Goal: Task Accomplishment & Management: Manage account settings

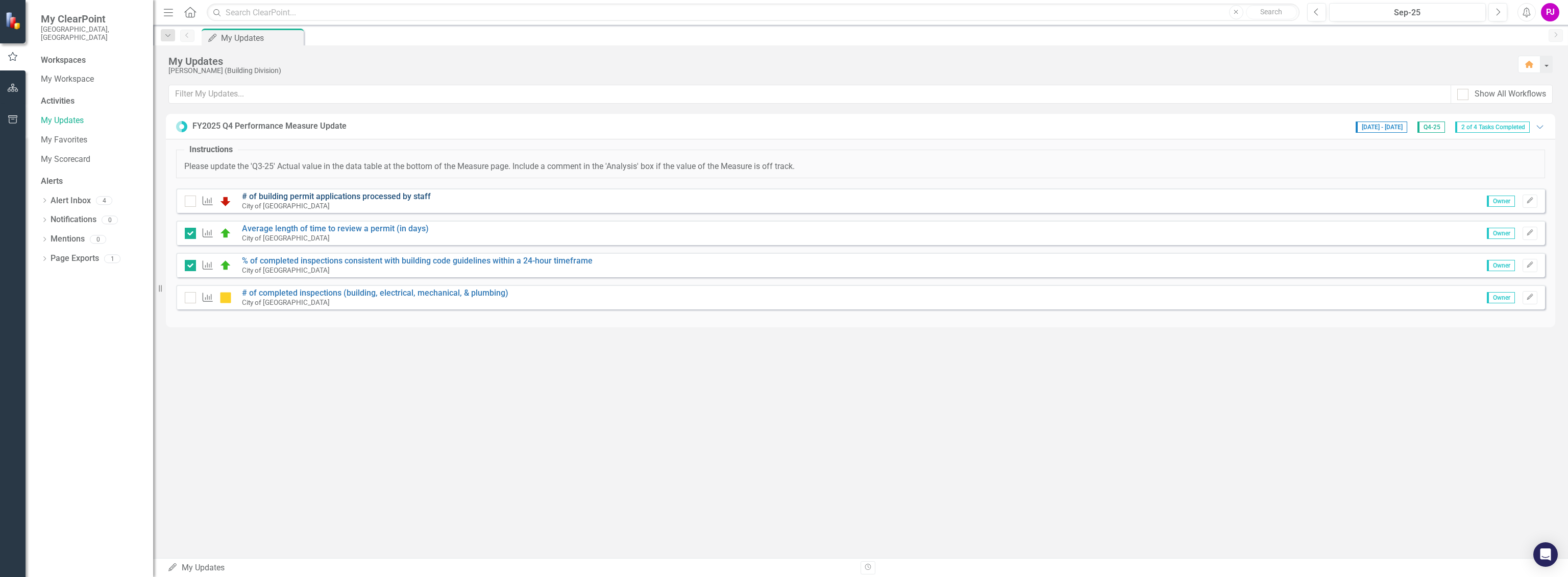
click at [299, 197] on link "# of building permit applications processed by staff" at bounding box center [336, 196] width 189 height 10
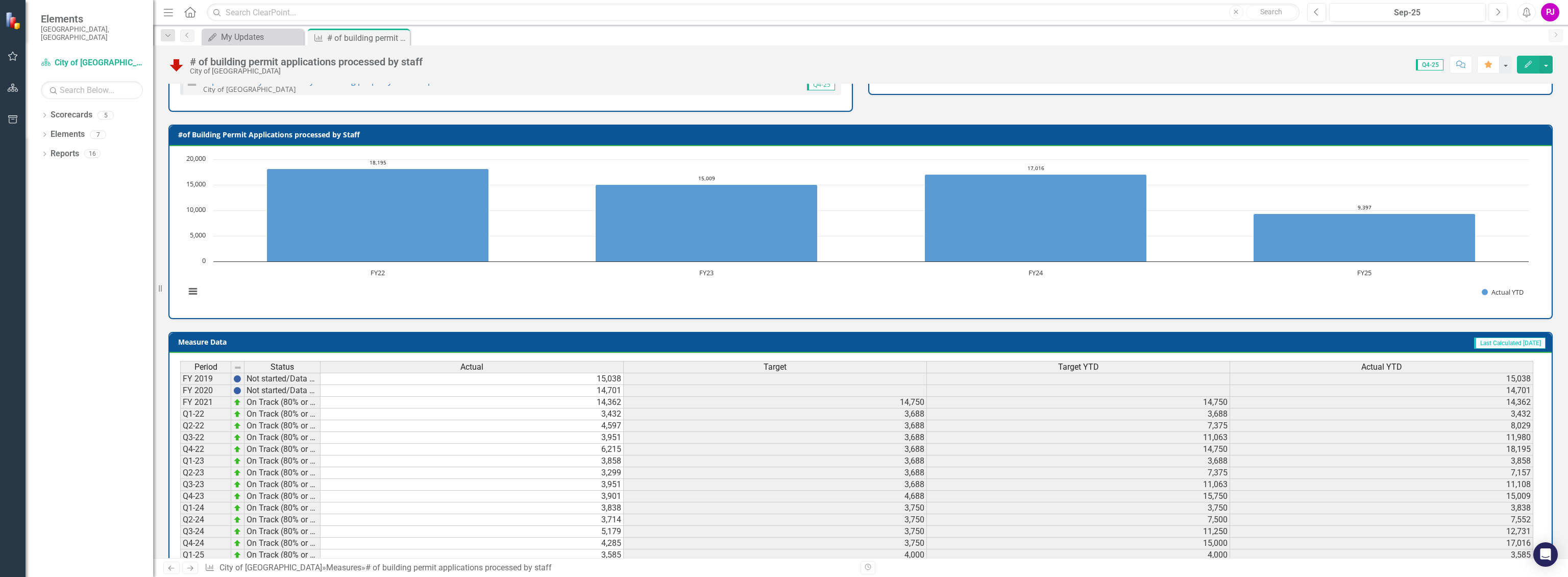
scroll to position [243, 0]
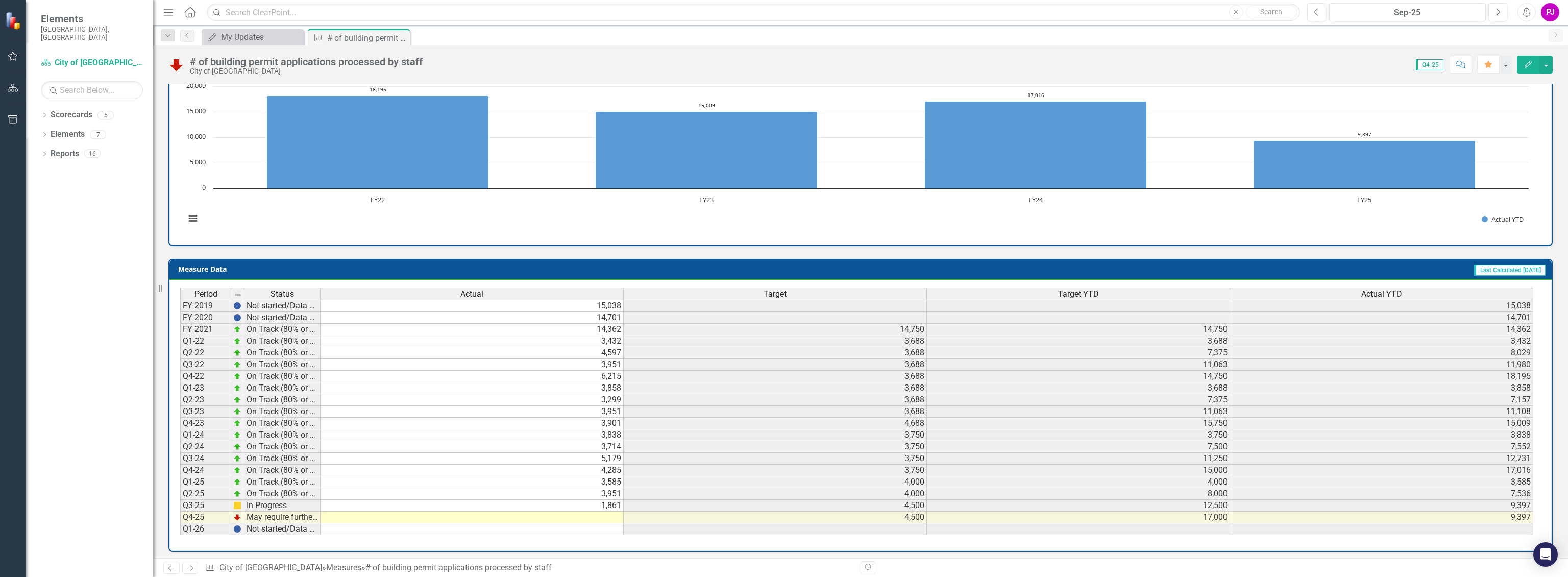
click at [600, 512] on td at bounding box center [472, 517] width 303 height 12
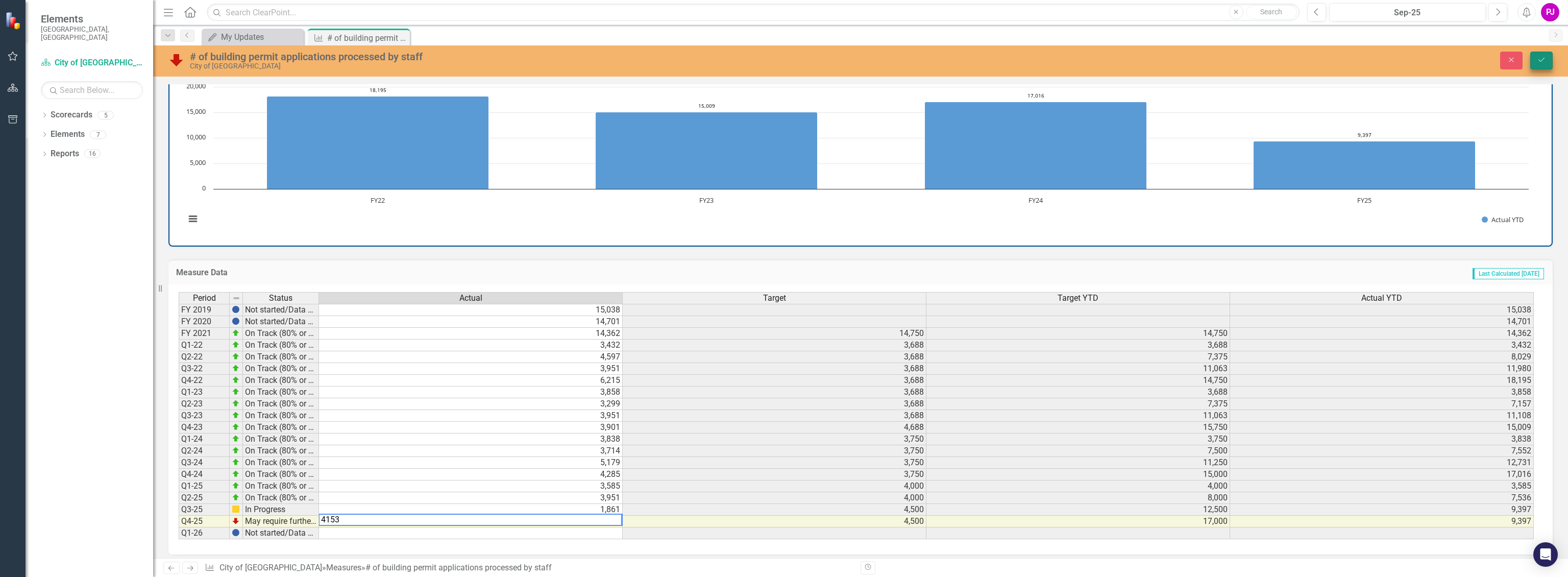
type textarea "4153"
click at [1546, 61] on icon "Save" at bounding box center [1542, 59] width 9 height 7
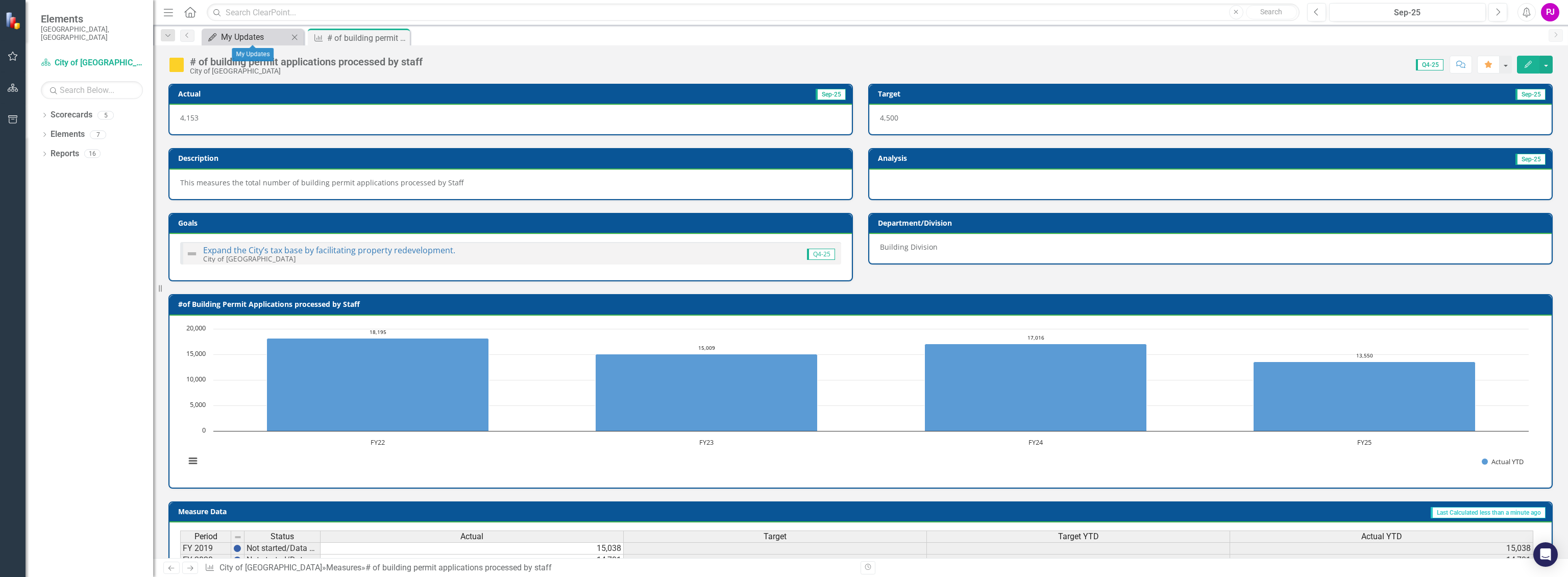
click at [265, 41] on div "My Updates" at bounding box center [255, 37] width 67 height 12
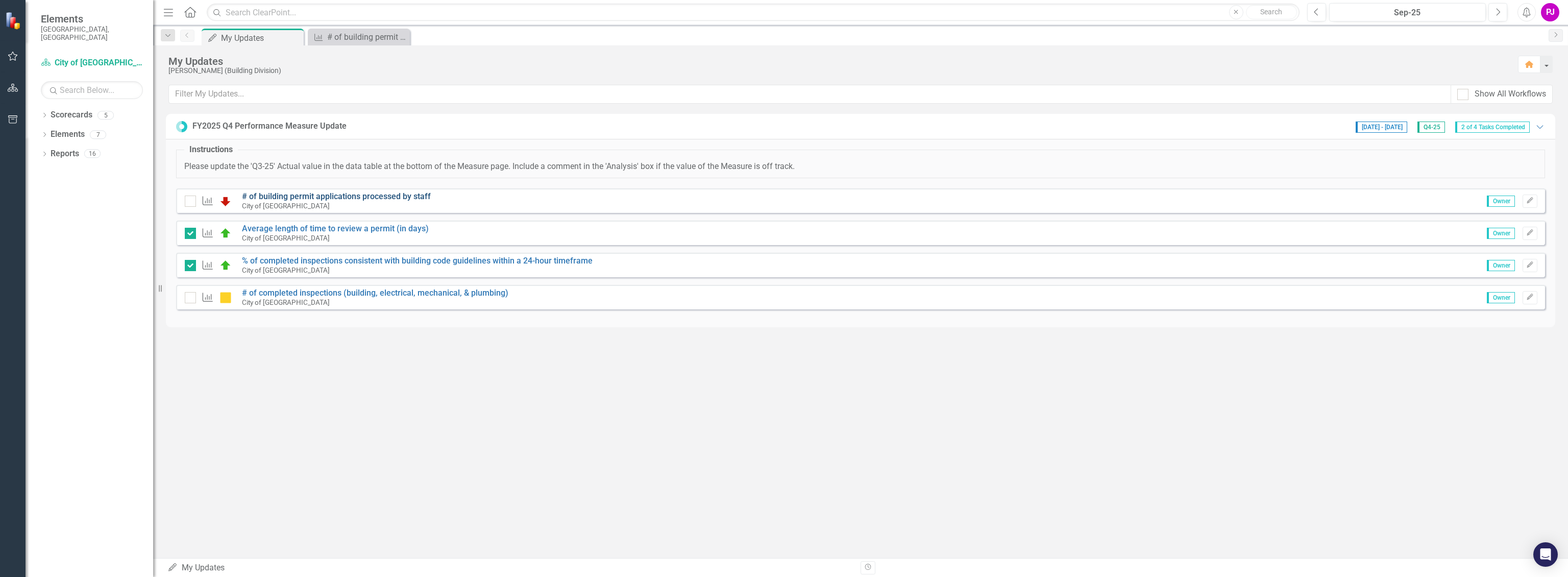
click at [322, 192] on link "# of building permit applications processed by staff" at bounding box center [336, 196] width 189 height 10
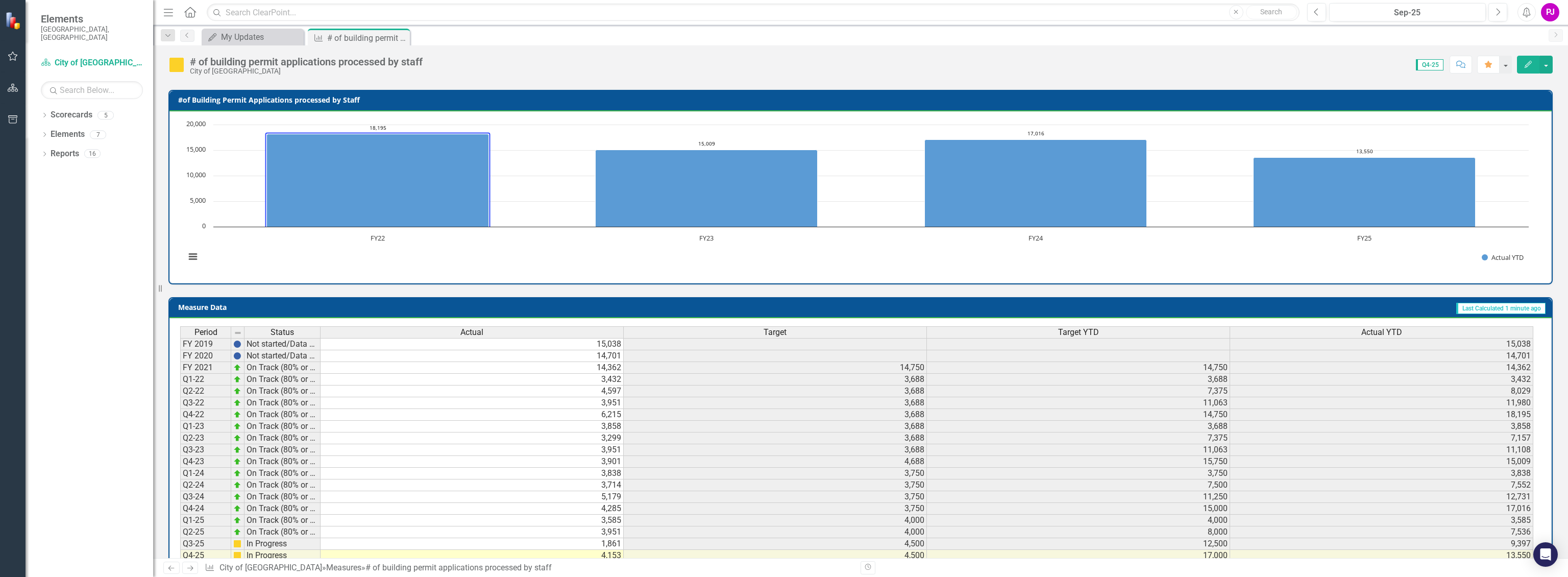
scroll to position [89, 0]
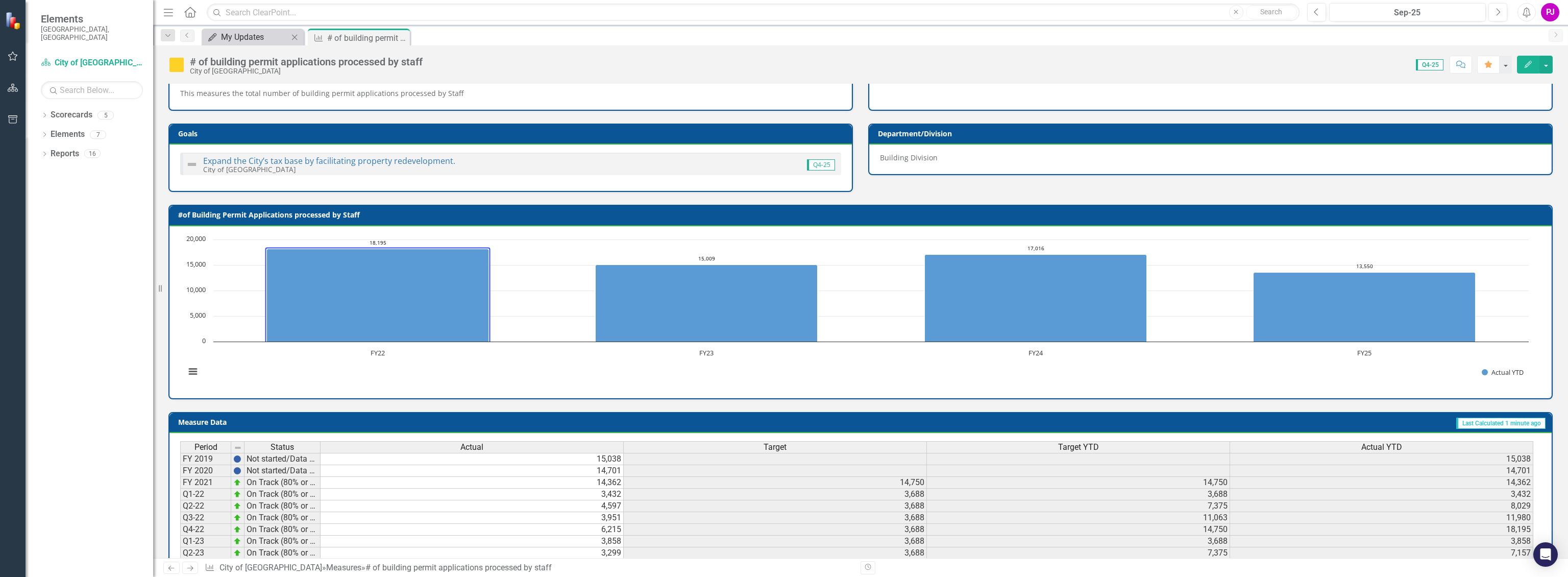
click at [261, 41] on div "My Updates" at bounding box center [255, 37] width 67 height 12
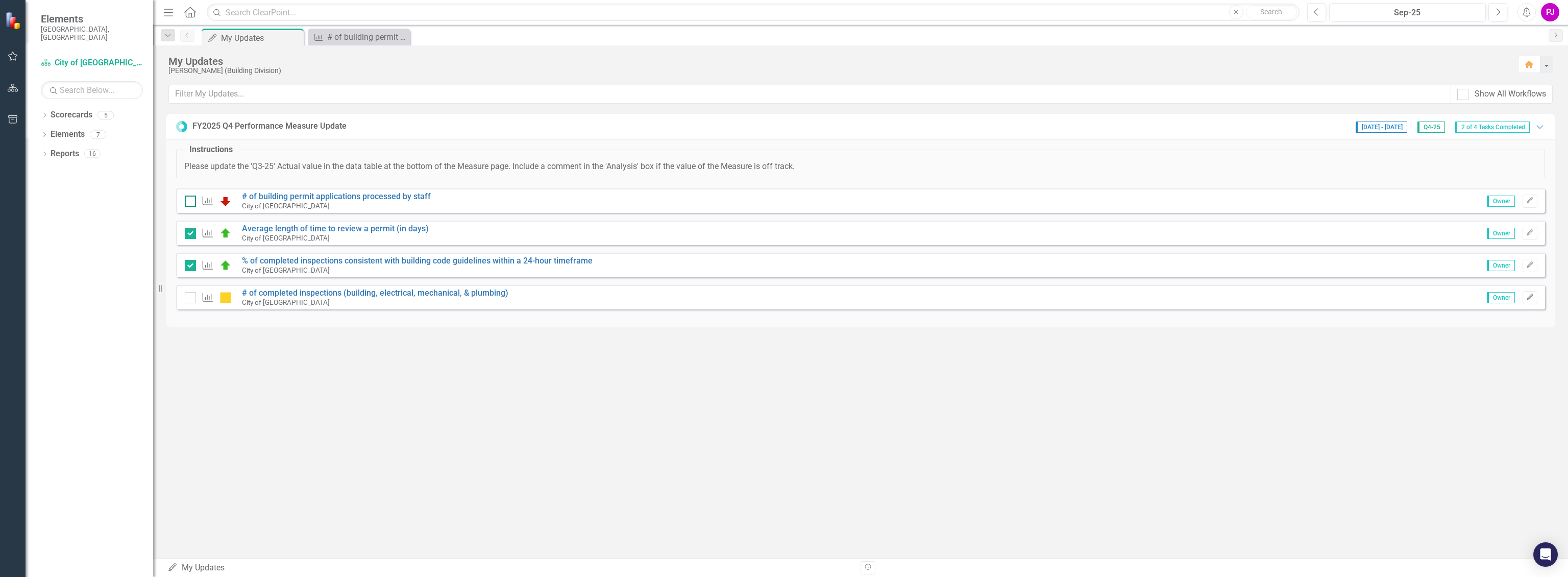
click at [193, 201] on div at bounding box center [190, 201] width 11 height 11
click at [192, 201] on input "checkbox" at bounding box center [188, 198] width 7 height 7
checkbox input "true"
click at [457, 293] on link "# of completed inspections (building, electrical, mechanical, & plumbing)" at bounding box center [375, 293] width 266 height 10
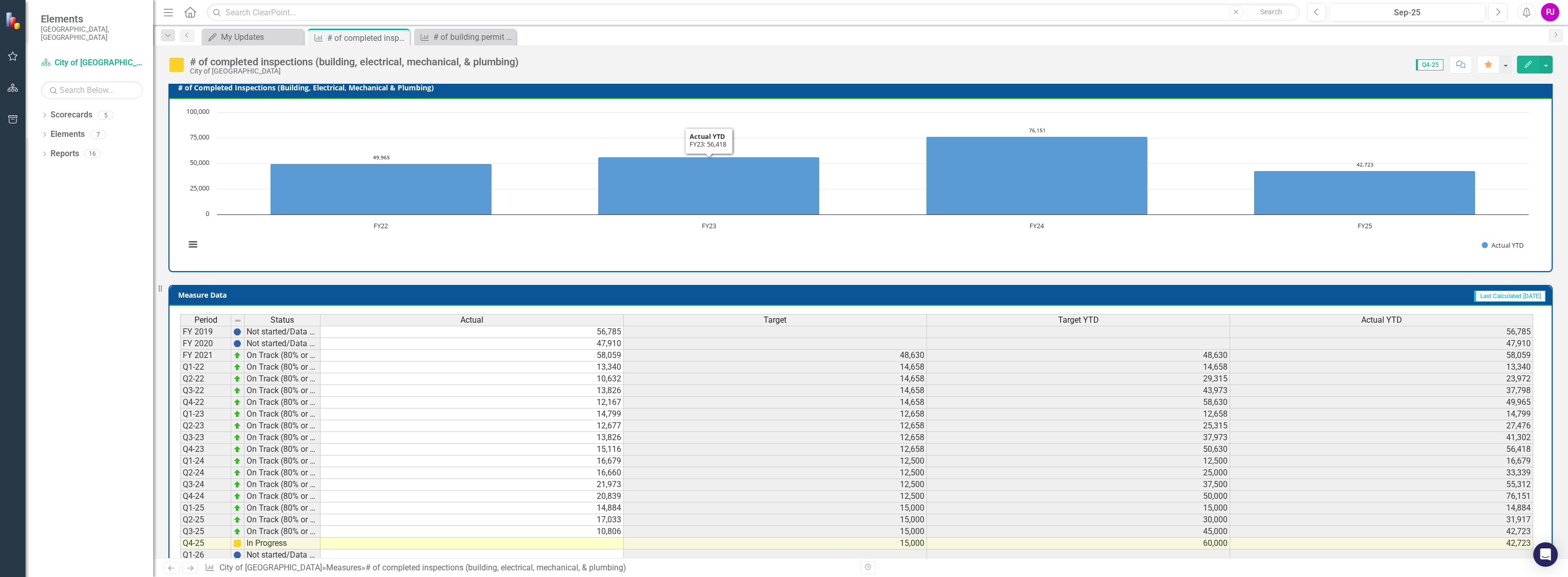
scroll to position [243, 0]
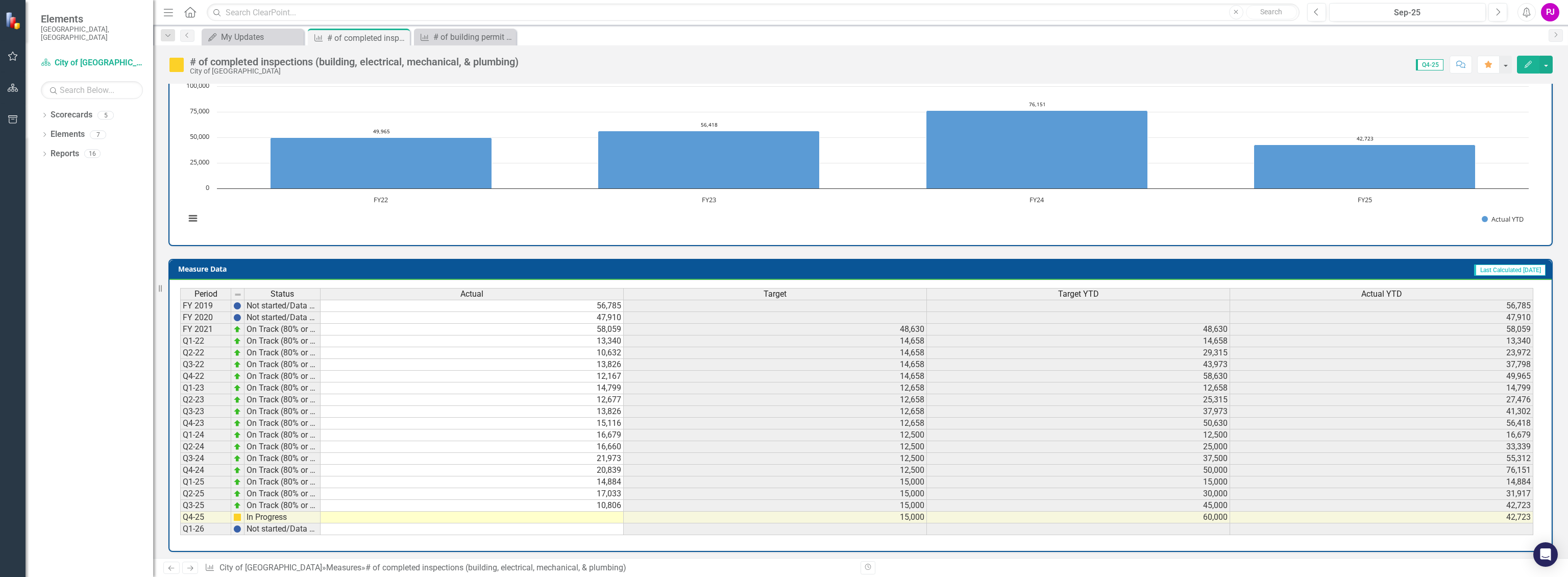
drag, startPoint x: 570, startPoint y: 530, endPoint x: 575, endPoint y: 516, distance: 14.9
click at [572, 526] on div "Period Status Actual Target Target YTD Actual YTD FY 2019 Not started/Data not …" at bounding box center [857, 411] width 1353 height 248
click at [180, 507] on div "Period Status Actual Target Target YTD Actual YTD FY 2019 Not started/Data not …" at bounding box center [180, 411] width 0 height 247
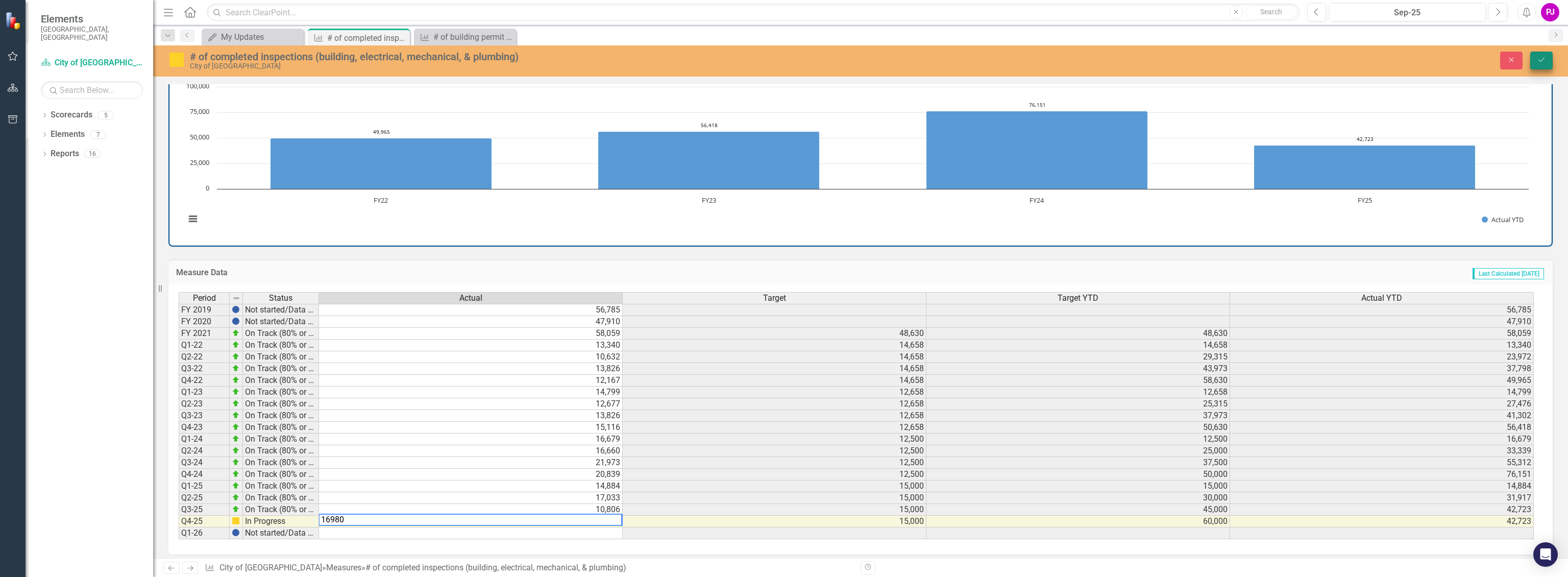
type textarea "16980"
click at [1546, 58] on icon "Save" at bounding box center [1542, 59] width 9 height 7
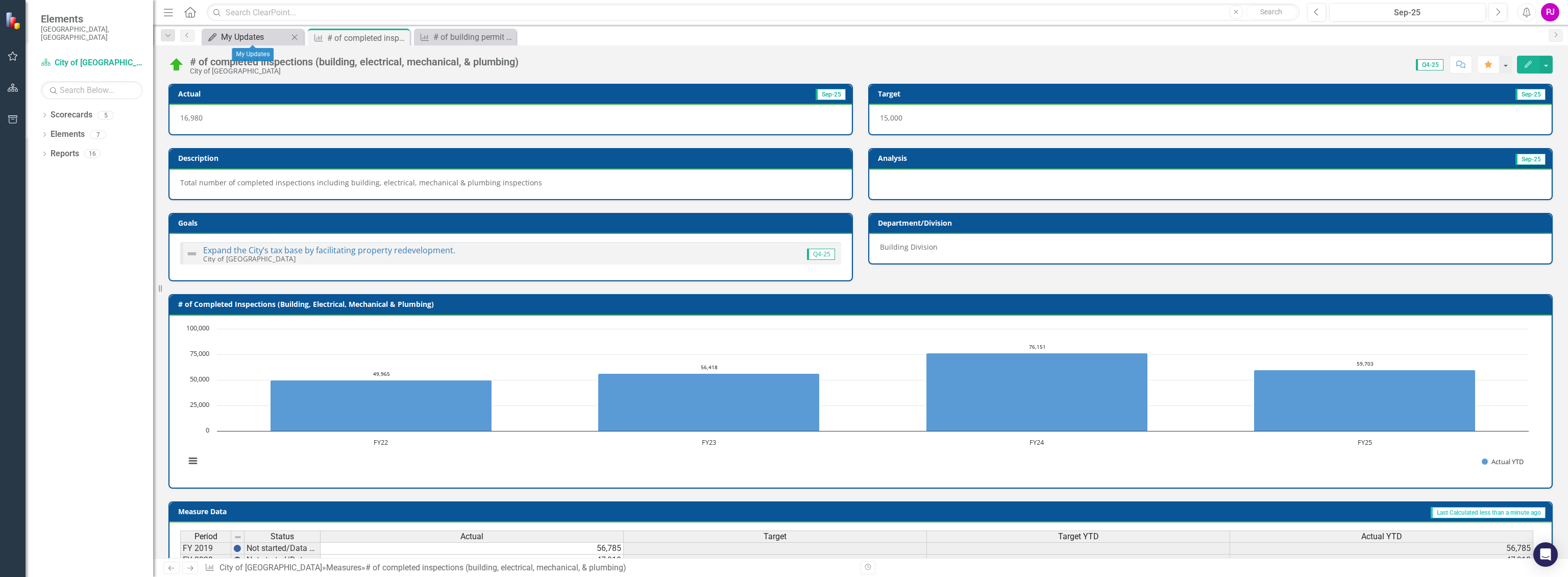
click at [233, 40] on div "My Updates" at bounding box center [255, 37] width 67 height 12
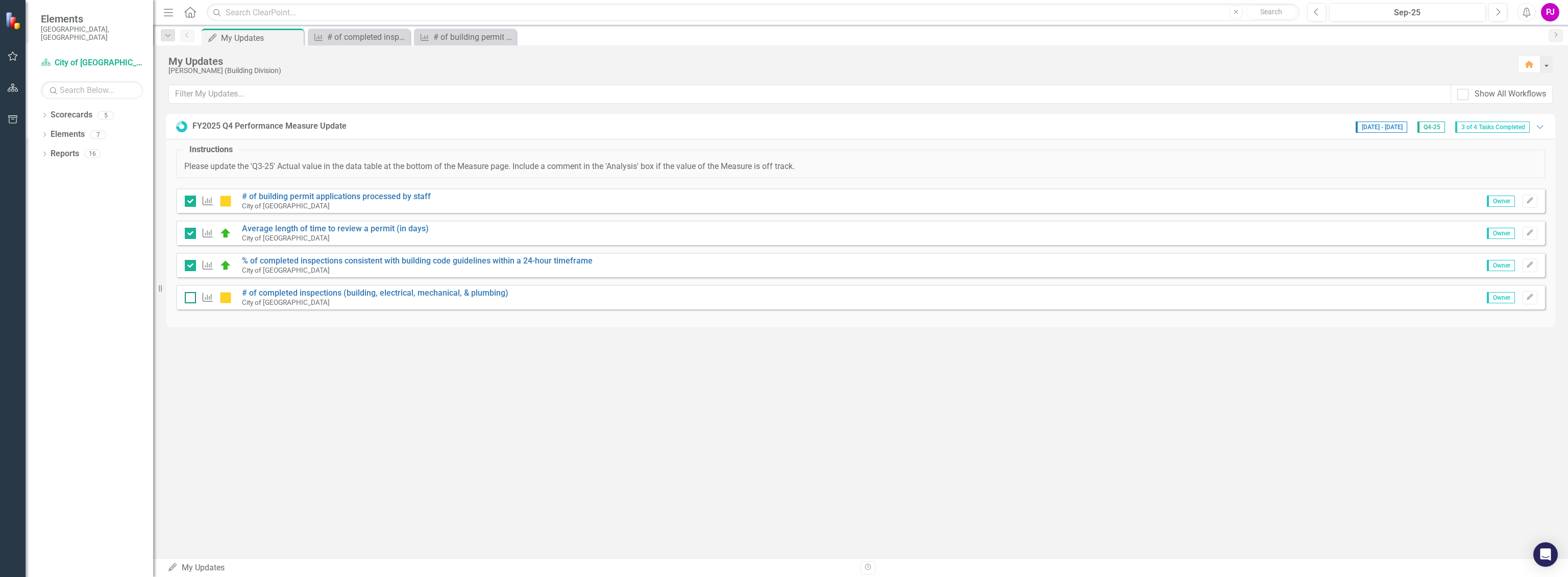
click at [194, 296] on div at bounding box center [190, 298] width 11 height 11
click at [192, 296] on input "checkbox" at bounding box center [188, 295] width 7 height 7
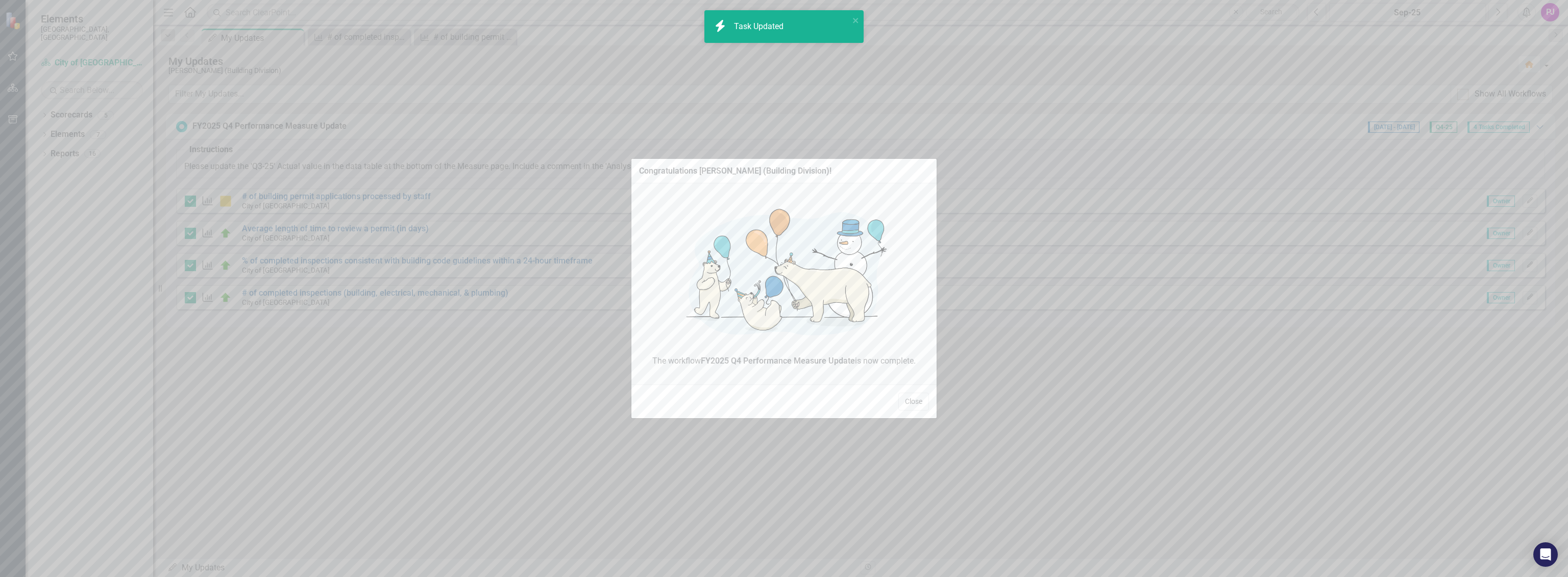
checkbox input "true"
